Goal: Navigation & Orientation: Find specific page/section

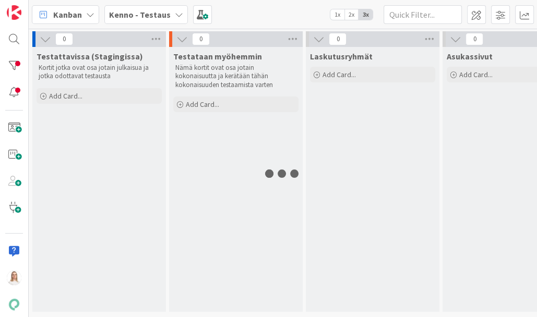
click at [152, 11] on b "Kenno - Testaus" at bounding box center [140, 14] width 62 height 10
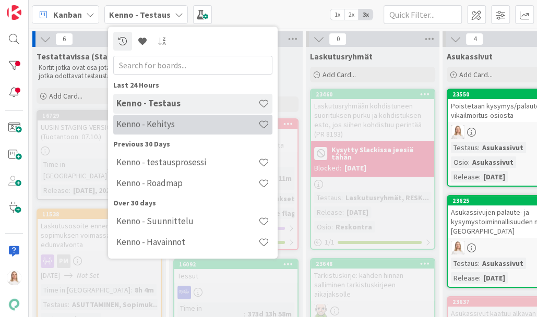
click at [141, 127] on h4 "Kenno - Kehitys" at bounding box center [187, 124] width 142 height 10
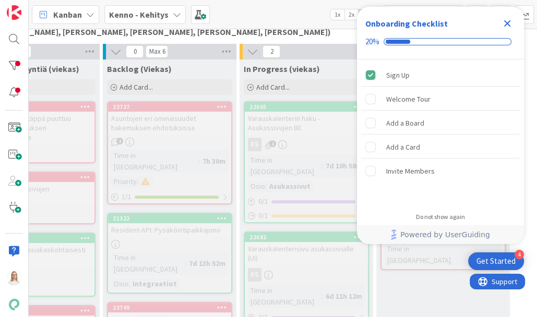
click at [507, 23] on icon "Close Checklist" at bounding box center [507, 23] width 7 height 7
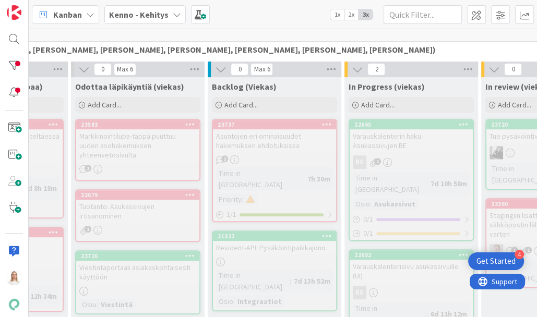
scroll to position [261, 130]
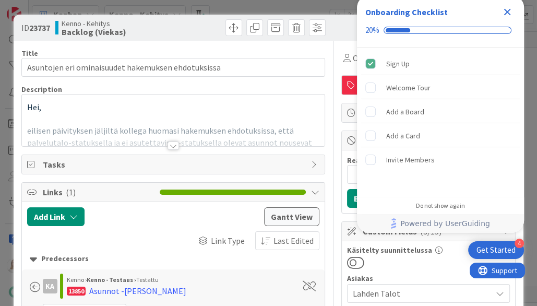
click at [503, 13] on icon "Close Checklist" at bounding box center [507, 12] width 13 height 13
